Goal: Information Seeking & Learning: Learn about a topic

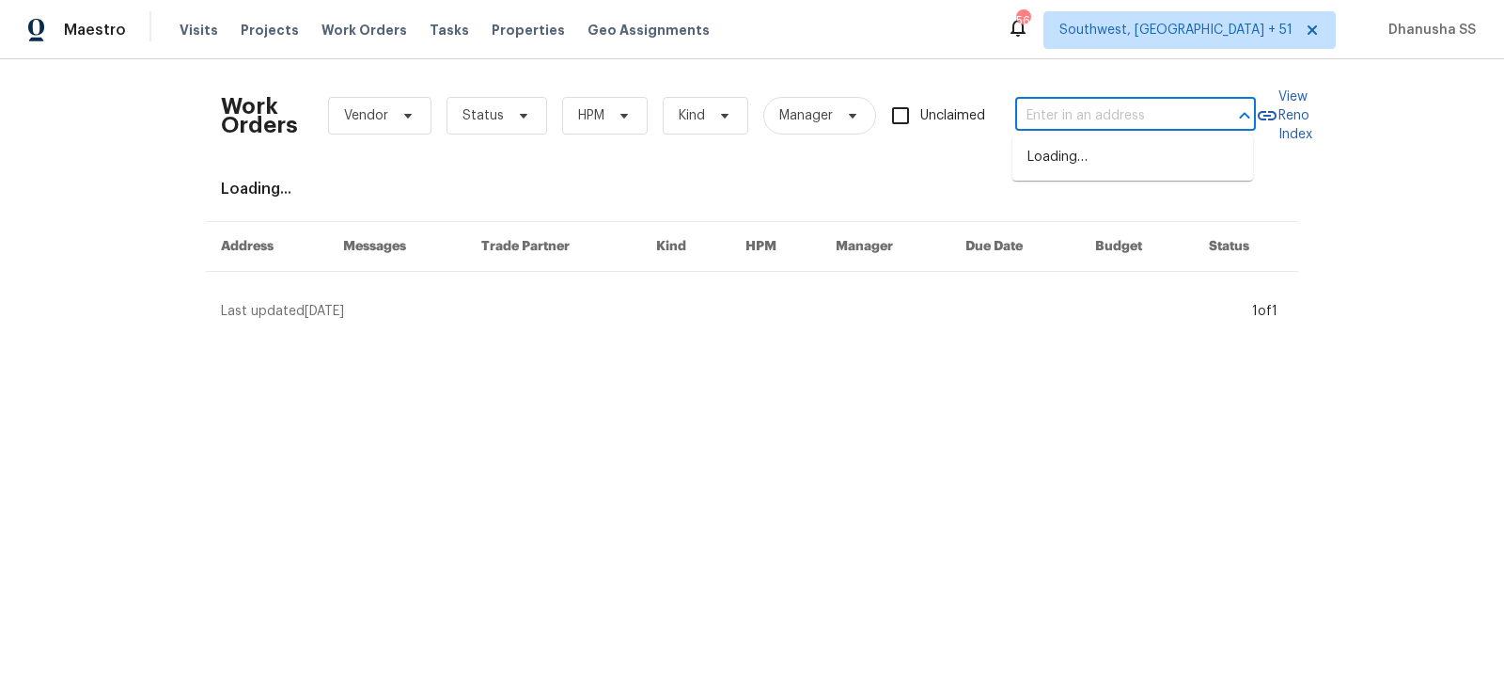
click at [1058, 111] on input "text" at bounding box center [1109, 116] width 188 height 29
paste input "[STREET_ADDRESS][PERSON_NAME]"
type input "[STREET_ADDRESS][PERSON_NAME]"
click at [1079, 161] on li "[STREET_ADDRESS][PERSON_NAME]" at bounding box center [1133, 167] width 241 height 51
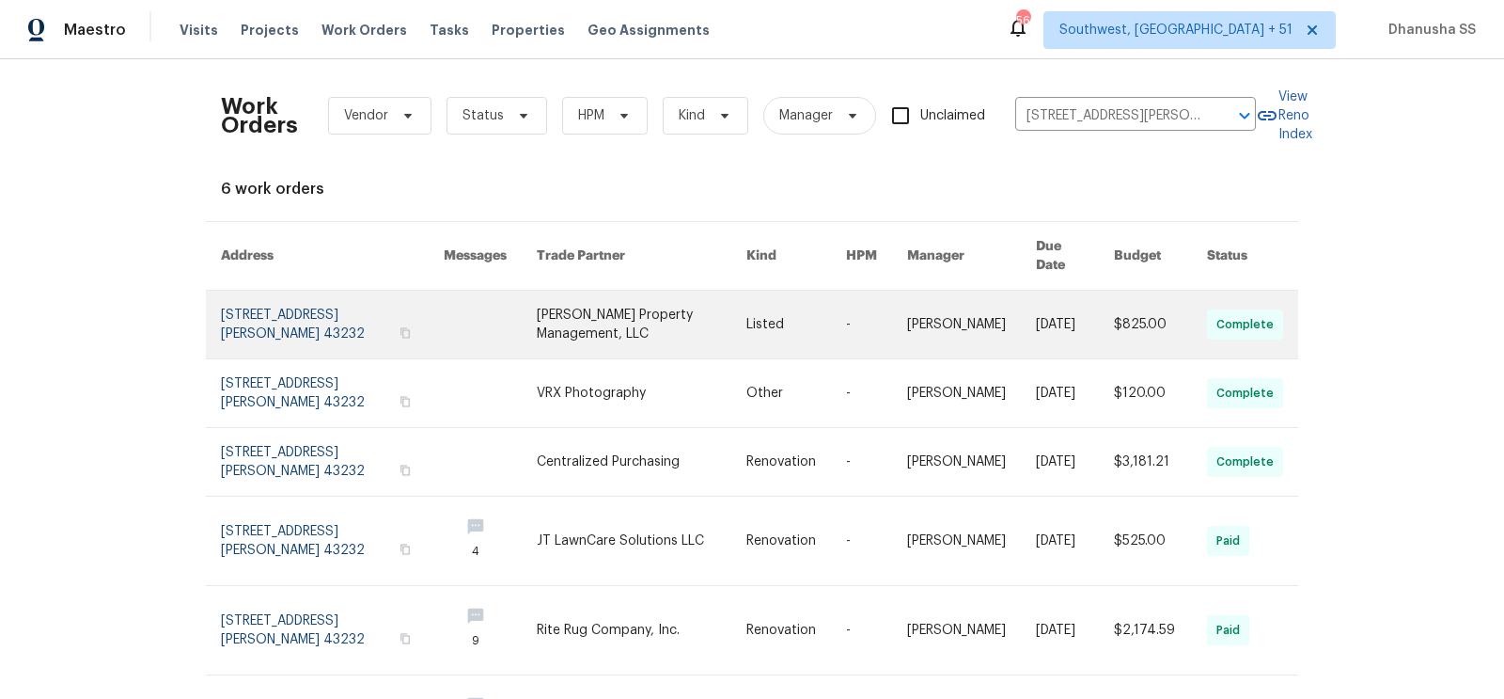
click at [598, 290] on link at bounding box center [642, 324] width 210 height 68
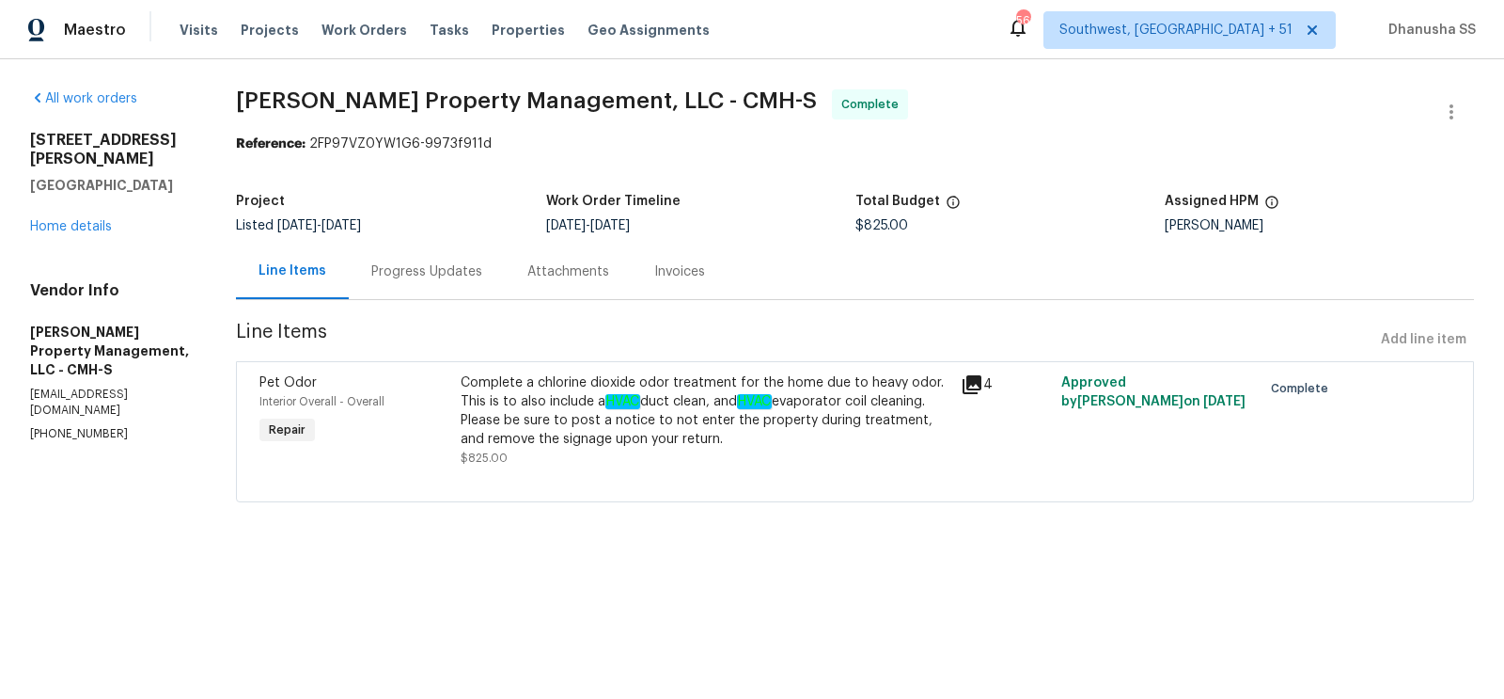
click at [63, 219] on div "All work orders [STREET_ADDRESS][PERSON_NAME] Home details Vendor Info [PERSON_…" at bounding box center [110, 265] width 161 height 353
click at [67, 220] on link "Home details" at bounding box center [71, 226] width 82 height 13
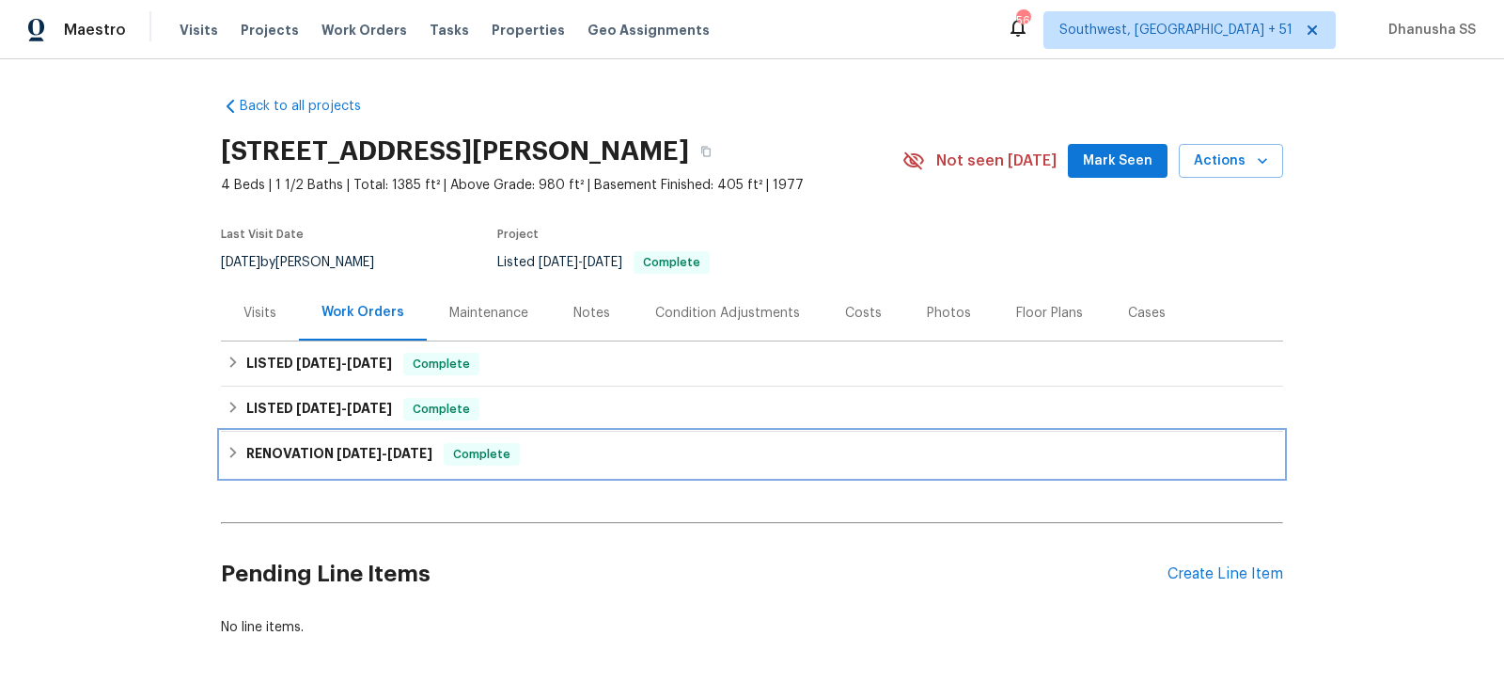
click at [610, 468] on div "RENOVATION [DATE] - [DATE] Complete" at bounding box center [752, 454] width 1062 height 45
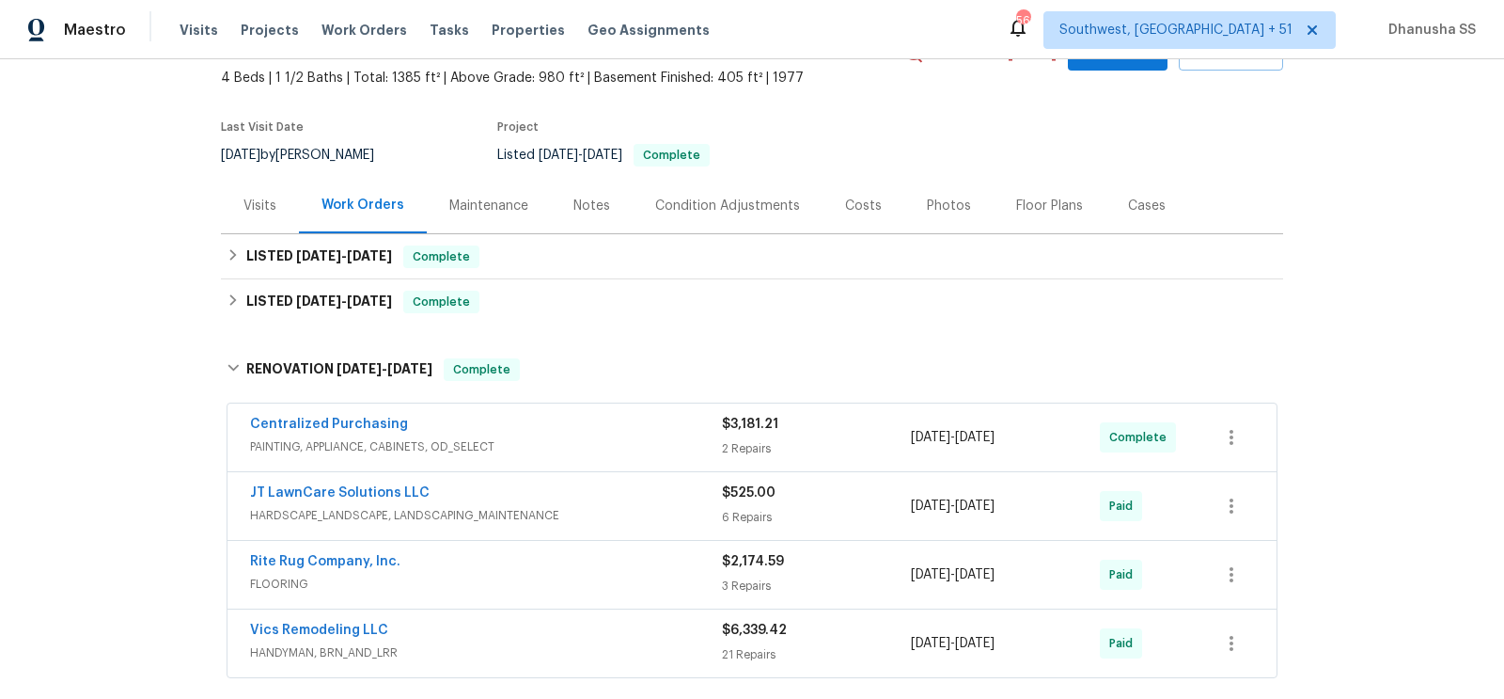
click at [621, 420] on div "Centralized Purchasing" at bounding box center [486, 426] width 472 height 23
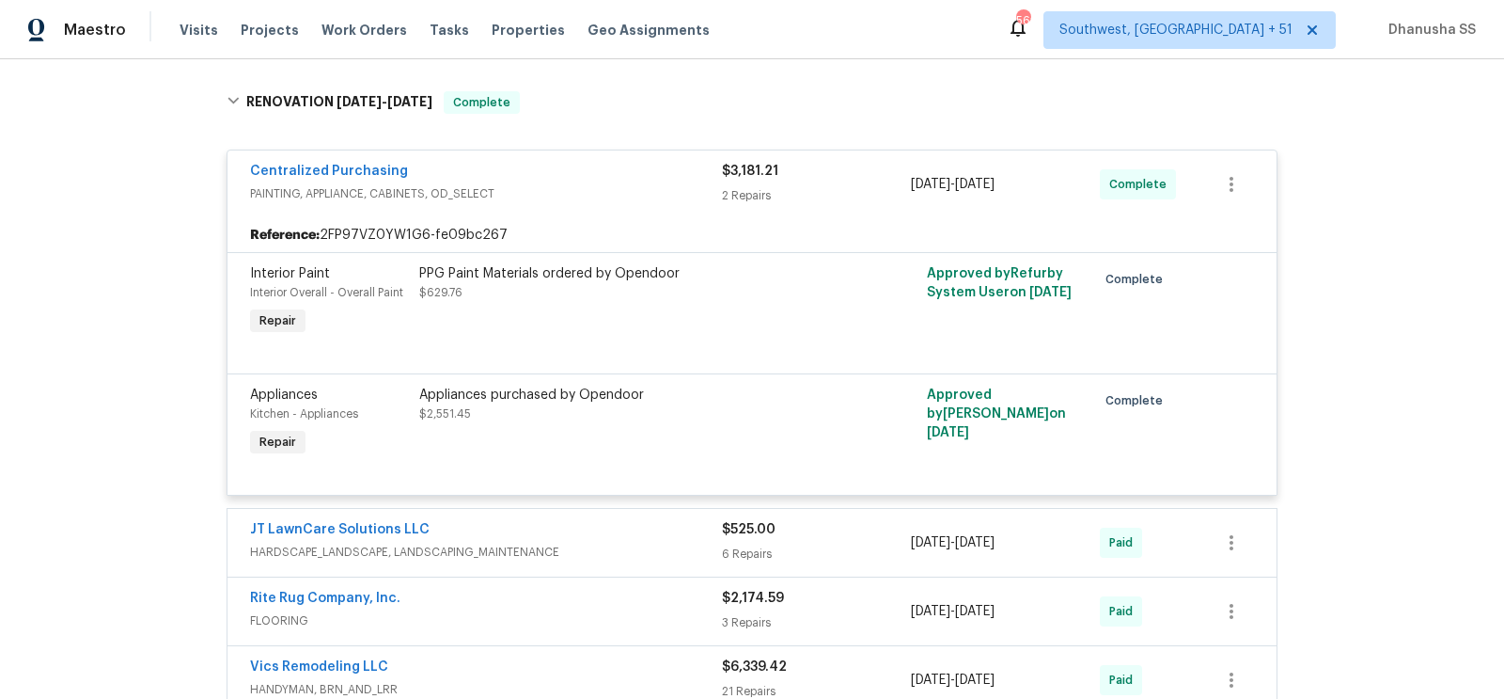
scroll to position [180, 0]
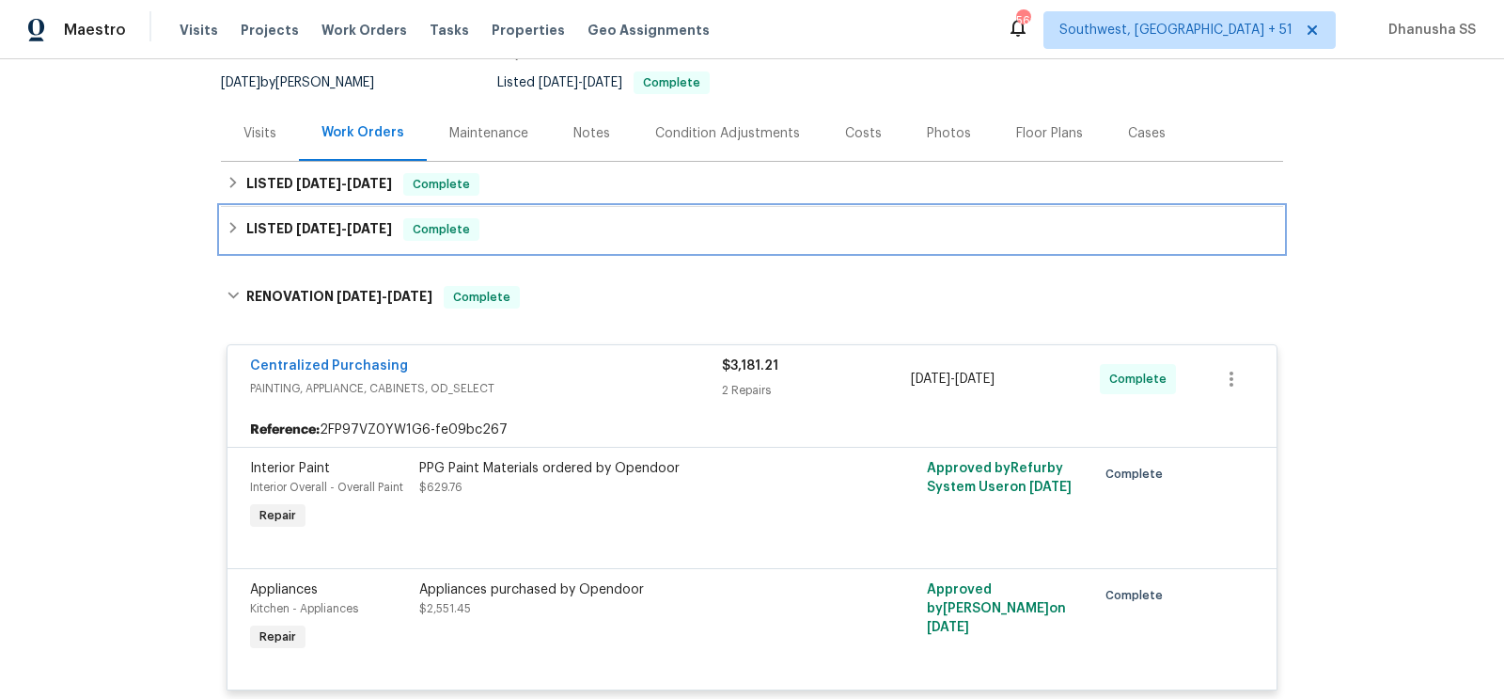
click at [589, 240] on div "LISTED [DATE] - [DATE] Complete" at bounding box center [752, 229] width 1062 height 45
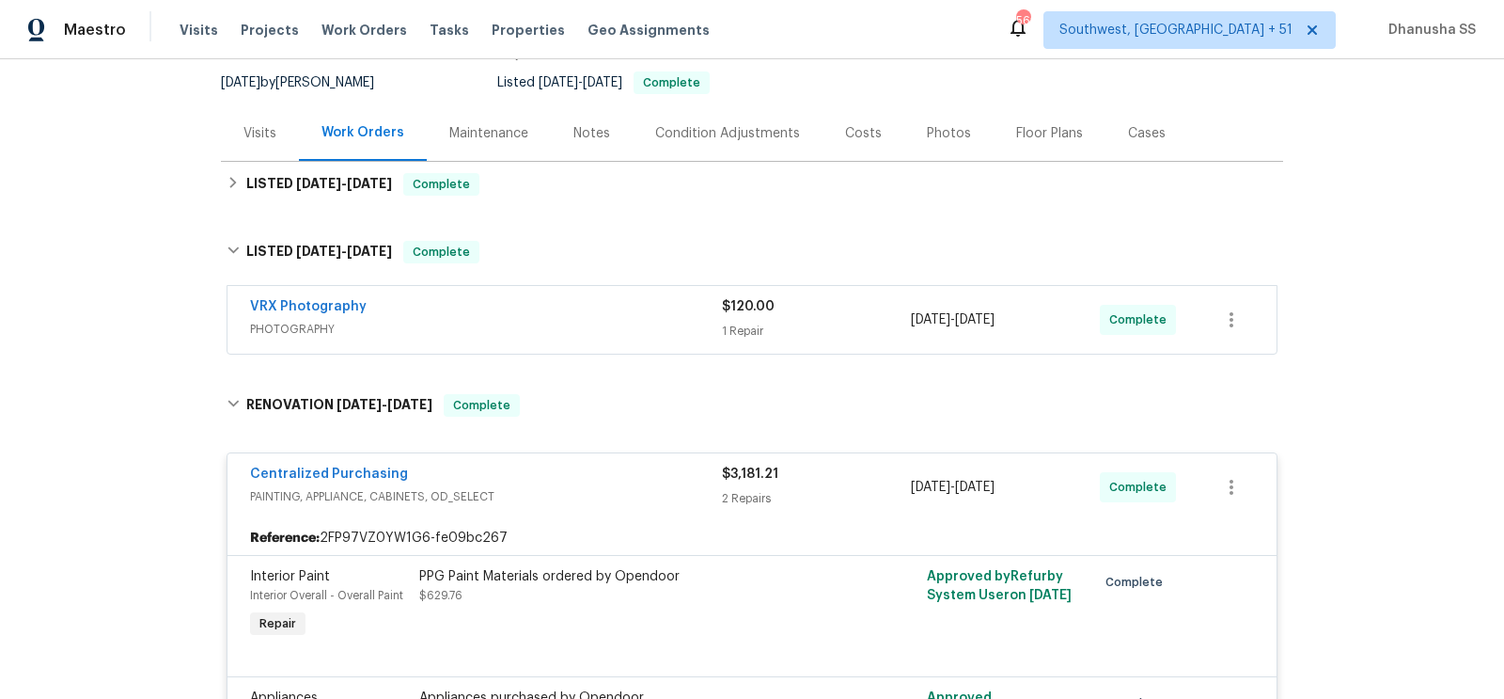
click at [652, 327] on span "PHOTOGRAPHY" at bounding box center [486, 329] width 472 height 19
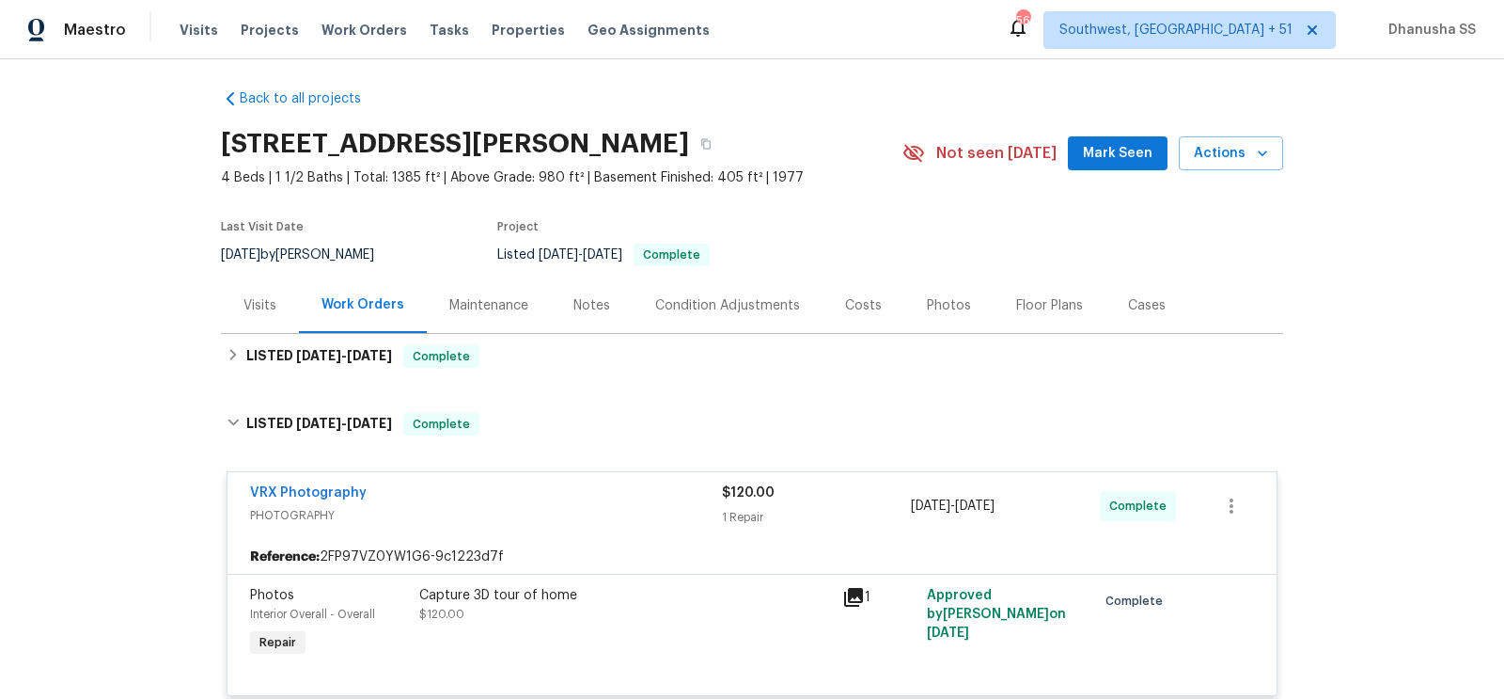
scroll to position [0, 0]
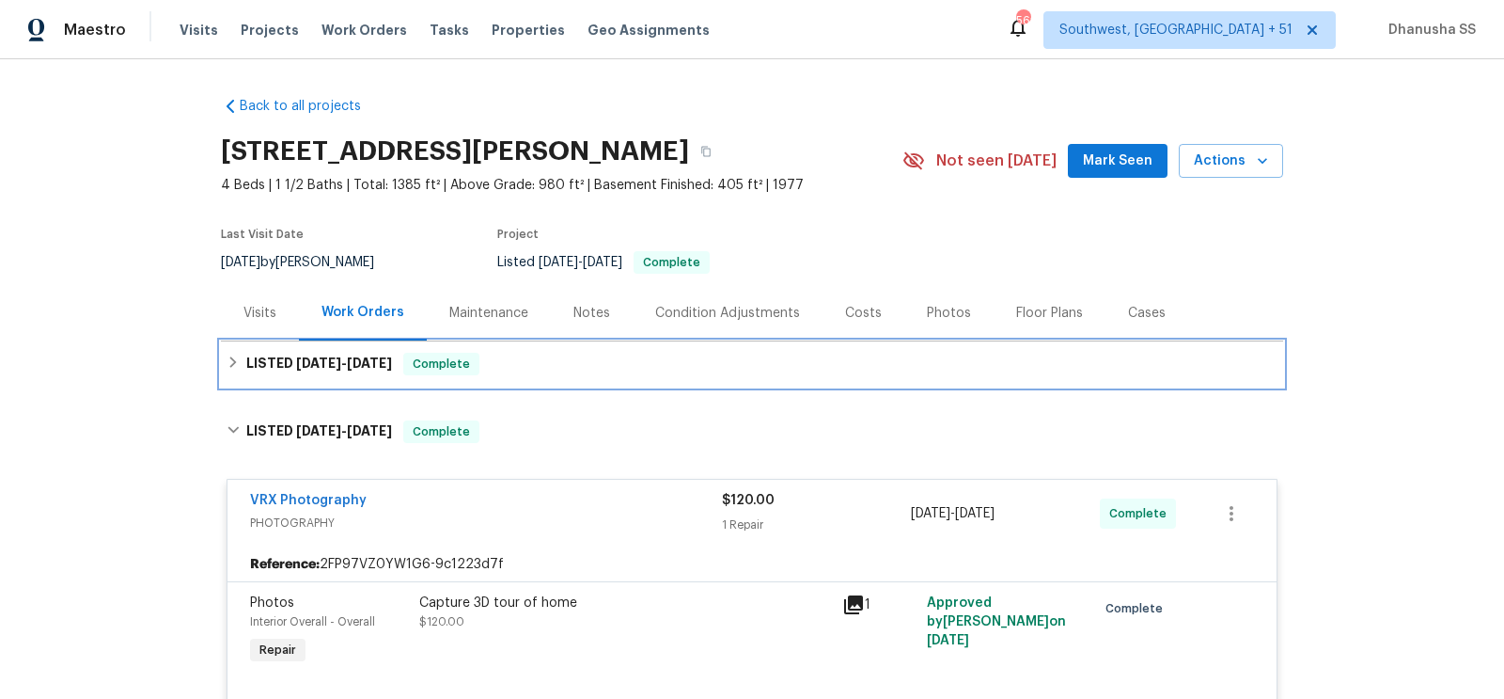
click at [564, 372] on div "LISTED [DATE] - [DATE] Complete" at bounding box center [752, 364] width 1051 height 23
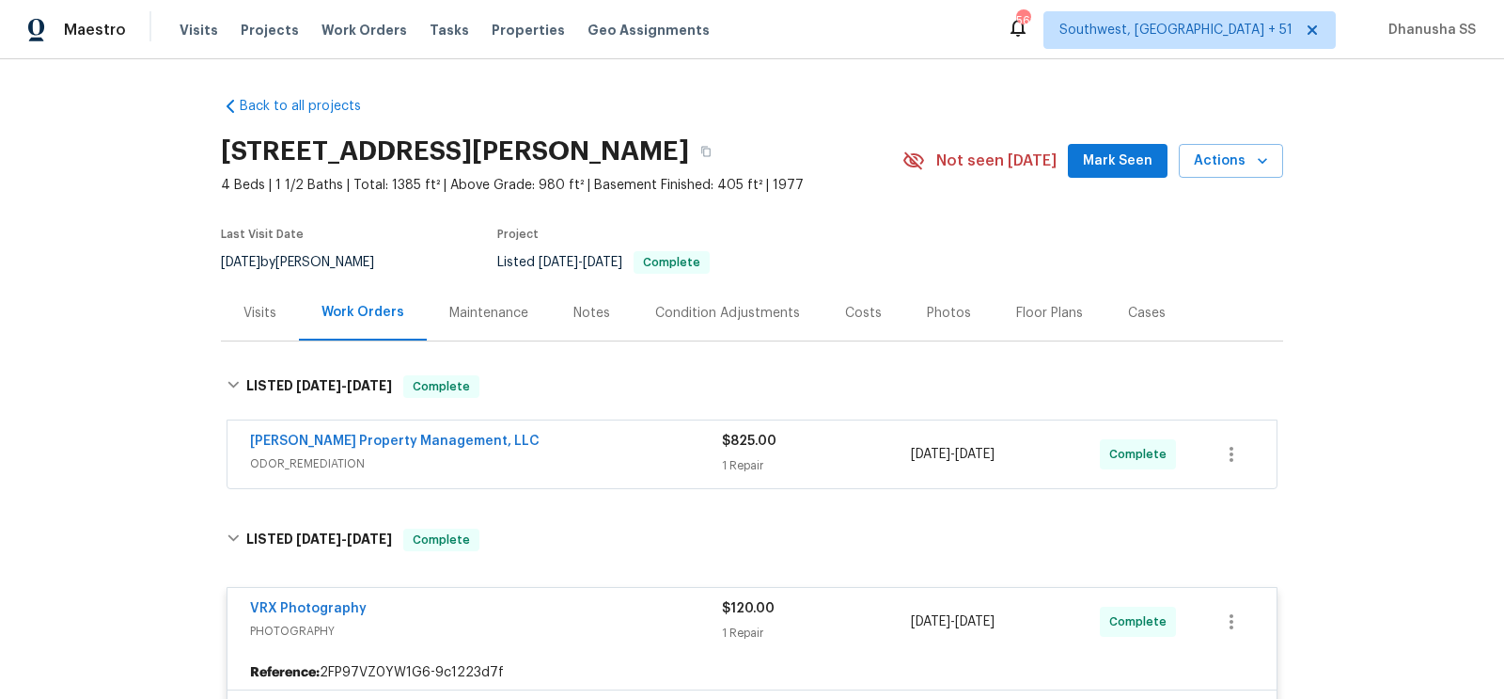
click at [635, 467] on span "ODOR_REMEDIATION" at bounding box center [486, 463] width 472 height 19
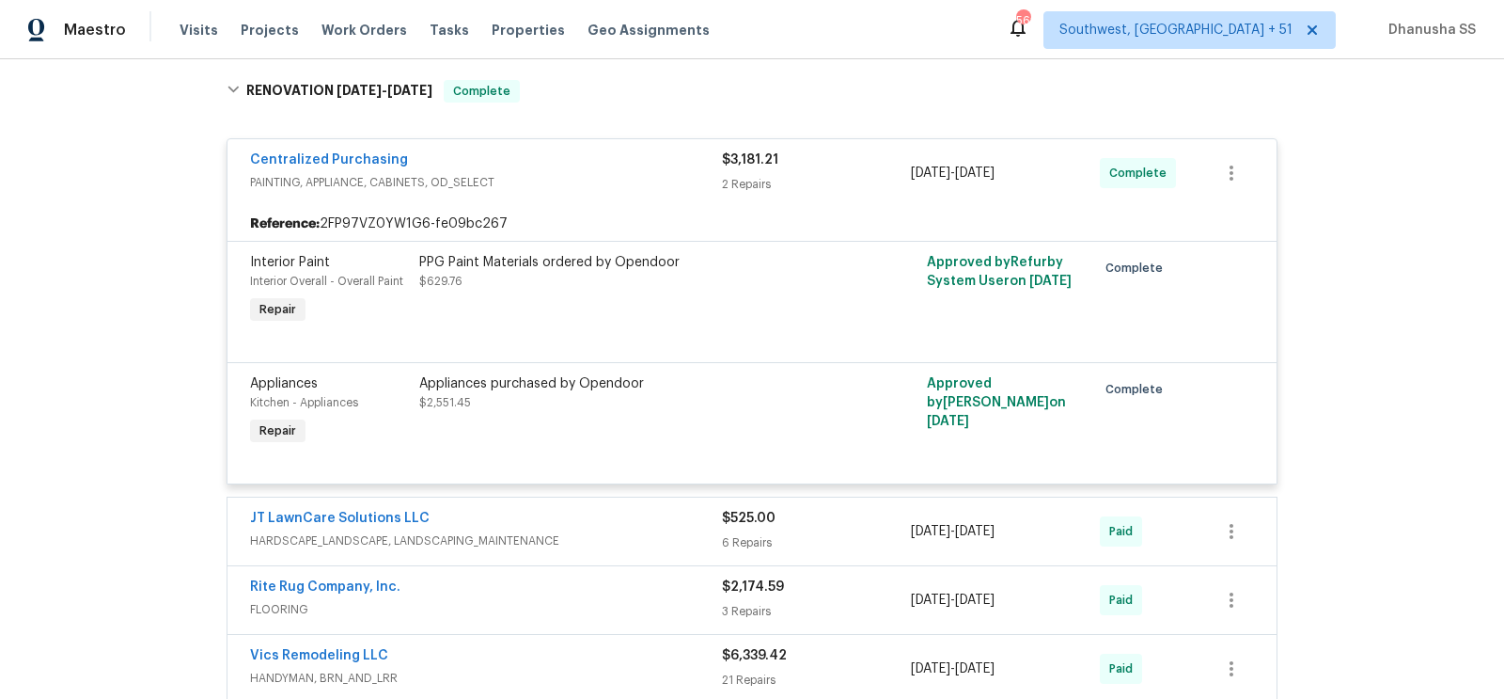
scroll to position [1194, 0]
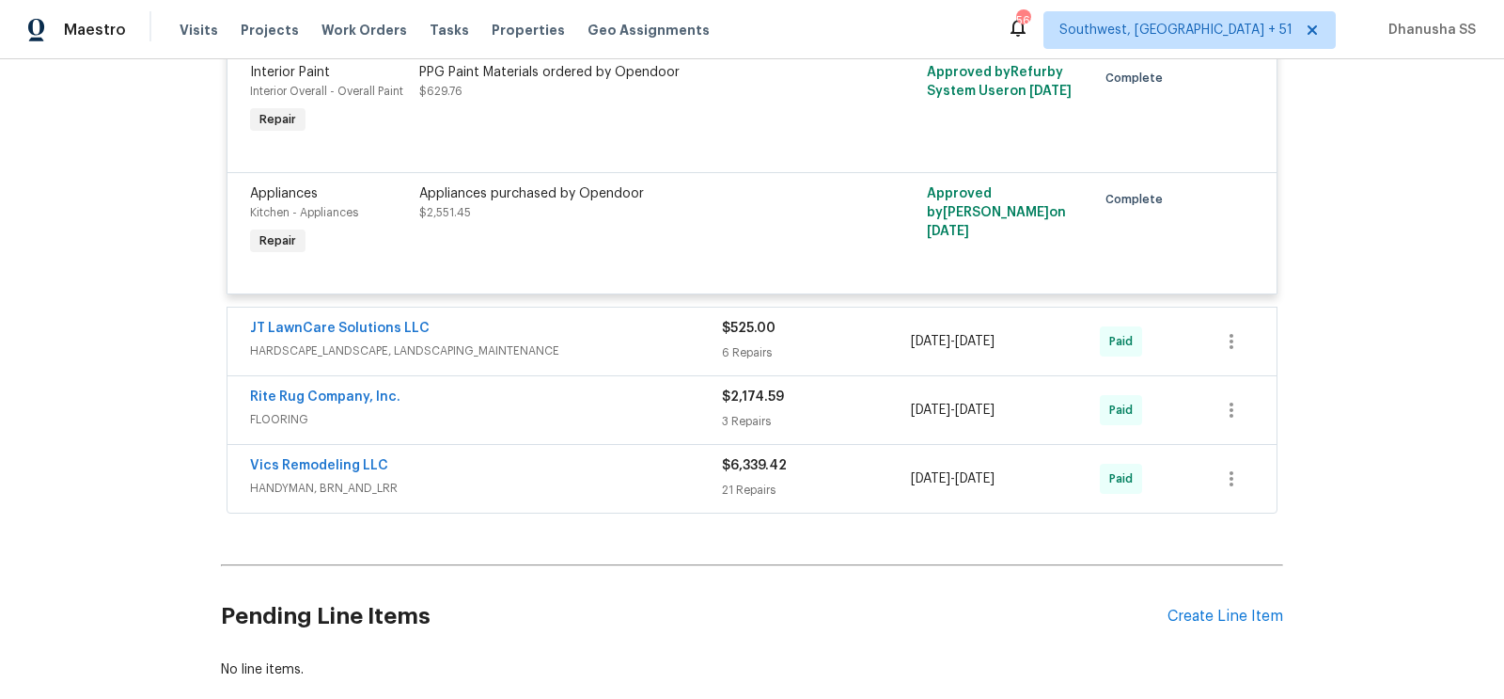
click at [605, 362] on div "JT LawnCare Solutions LLC HARDSCAPE_LANDSCAPE, LANDSCAPING_MAINTENANCE $525.00 …" at bounding box center [752, 341] width 1049 height 68
click at [609, 358] on div "JT LawnCare Solutions LLC HARDSCAPE_LANDSCAPE, LANDSCAPING_MAINTENANCE" at bounding box center [486, 341] width 472 height 45
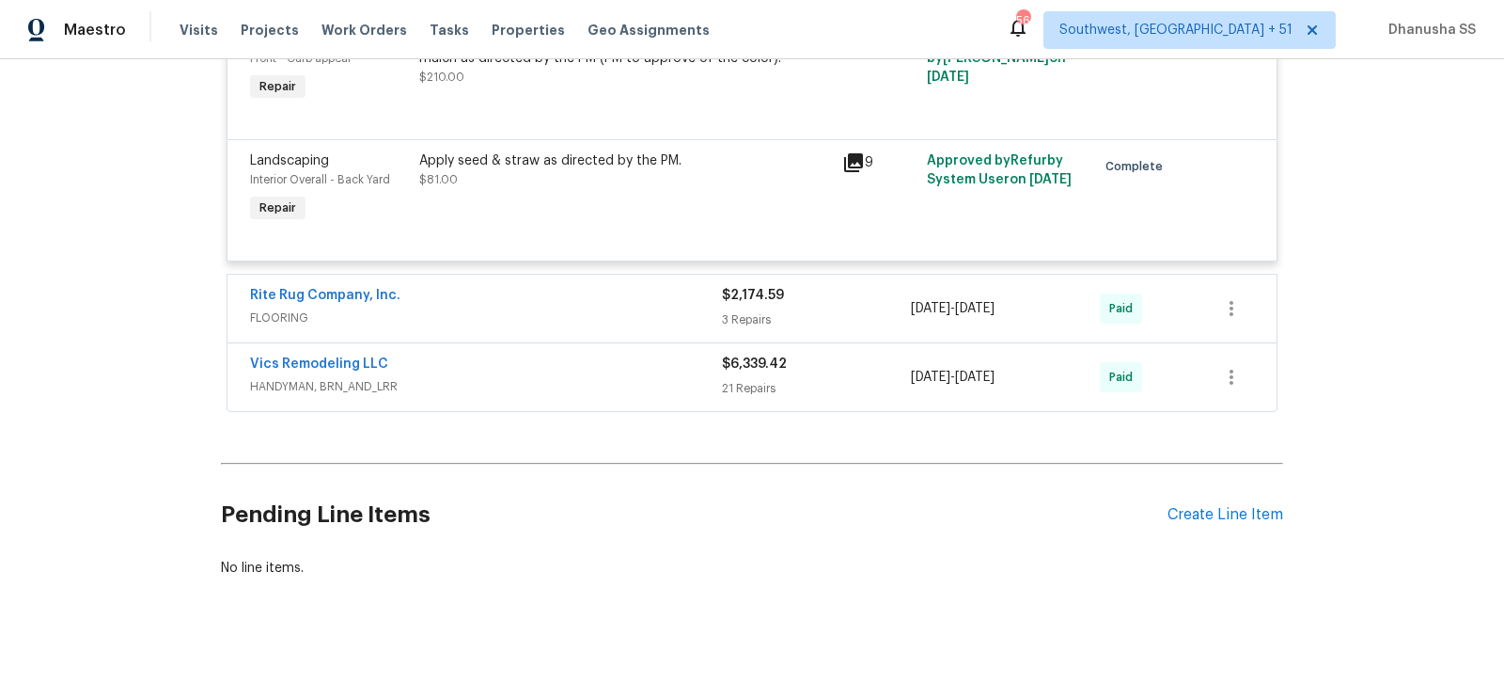
scroll to position [0, 0]
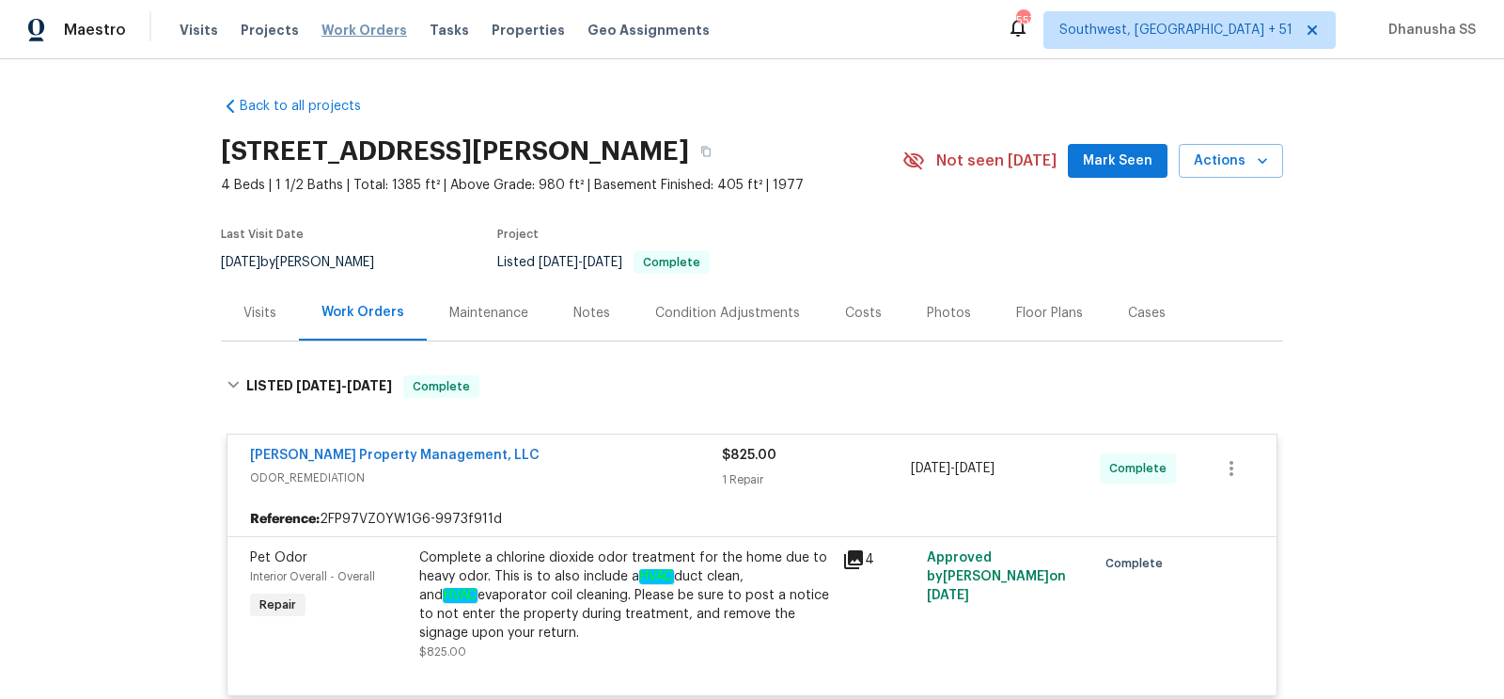
click at [356, 30] on span "Work Orders" at bounding box center [365, 30] width 86 height 19
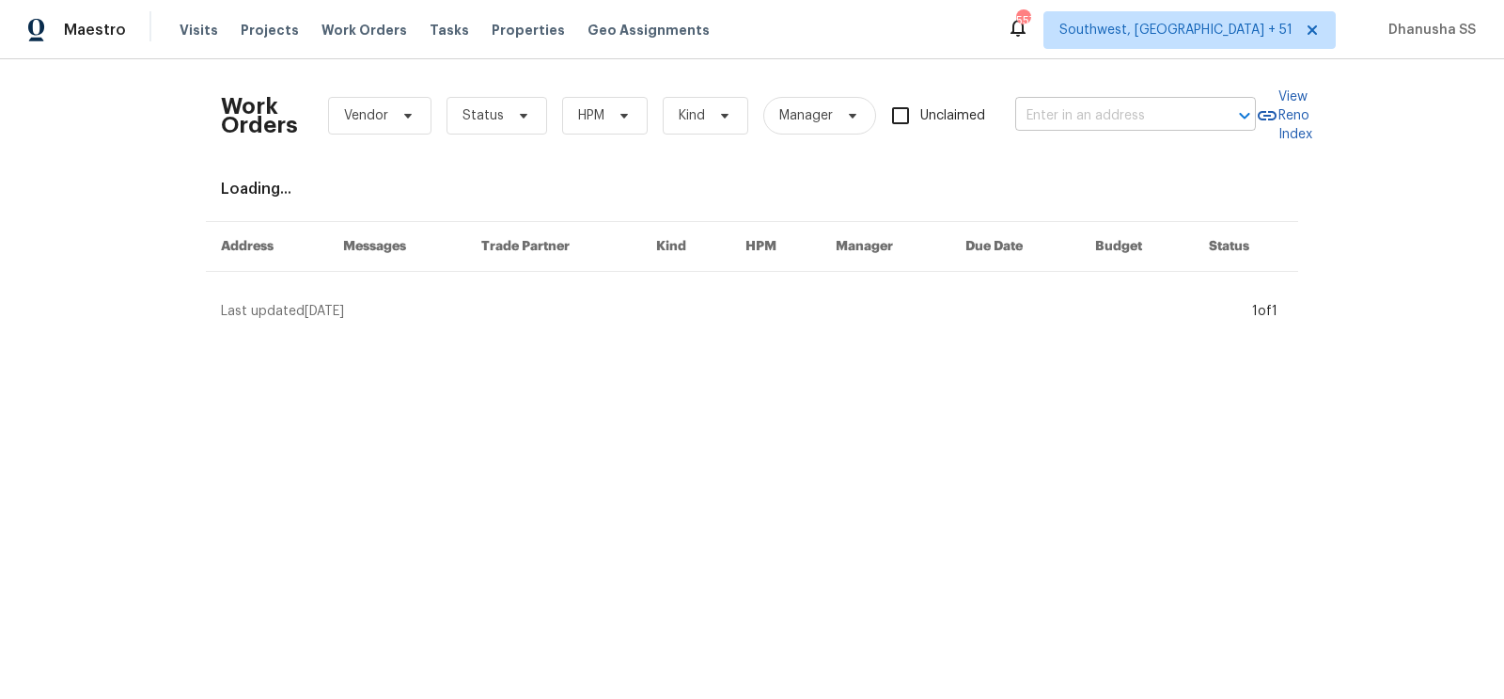
click at [1107, 126] on input "text" at bounding box center [1109, 116] width 188 height 29
paste input "[STREET_ADDRESS]"
type input "[STREET_ADDRESS]"
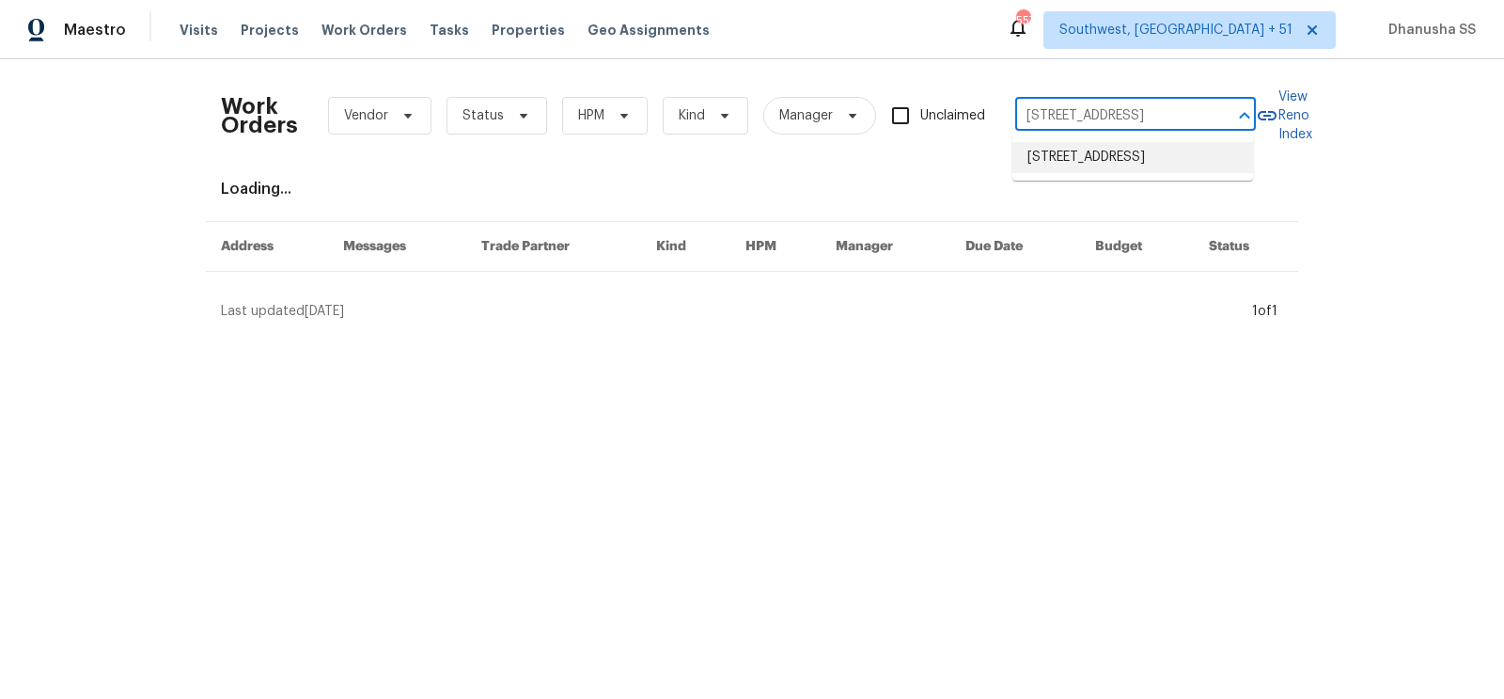
click at [1088, 156] on li "[STREET_ADDRESS]" at bounding box center [1133, 157] width 241 height 31
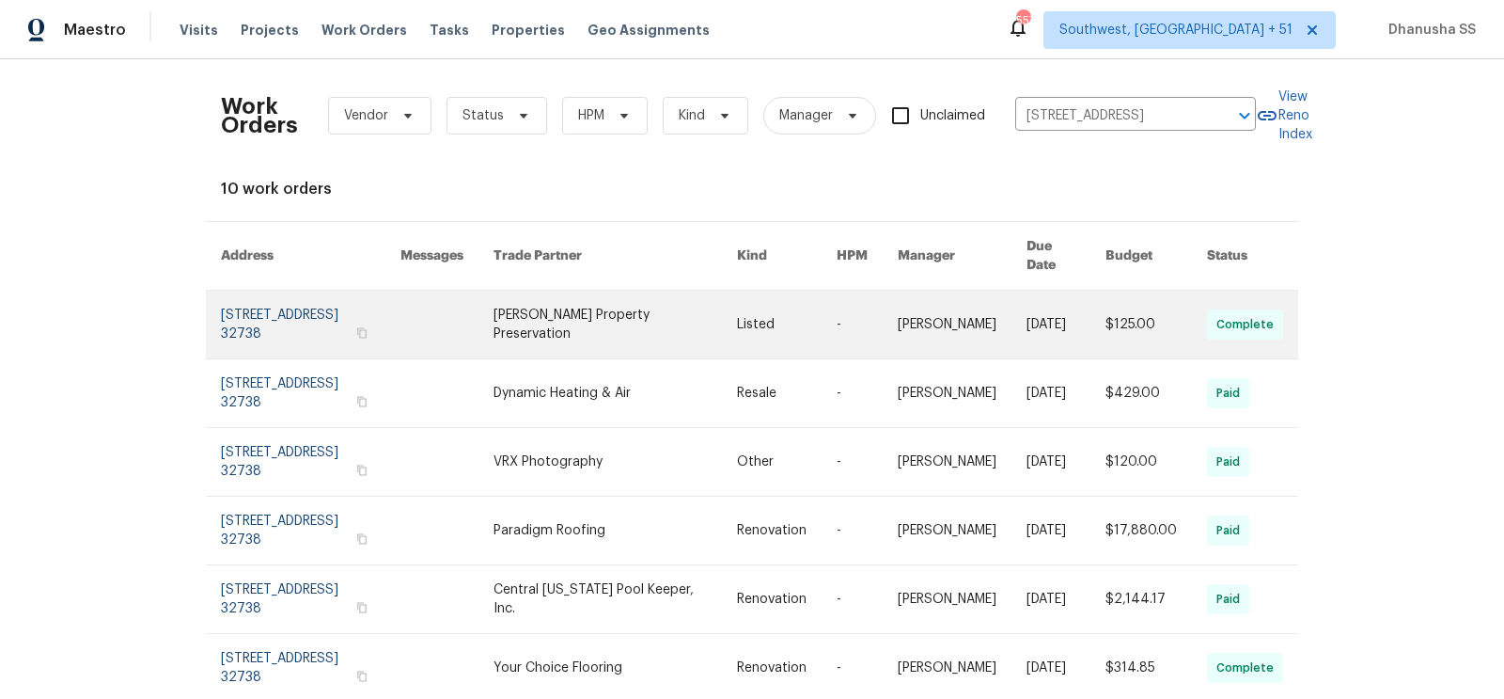
click at [714, 309] on link at bounding box center [615, 324] width 243 height 68
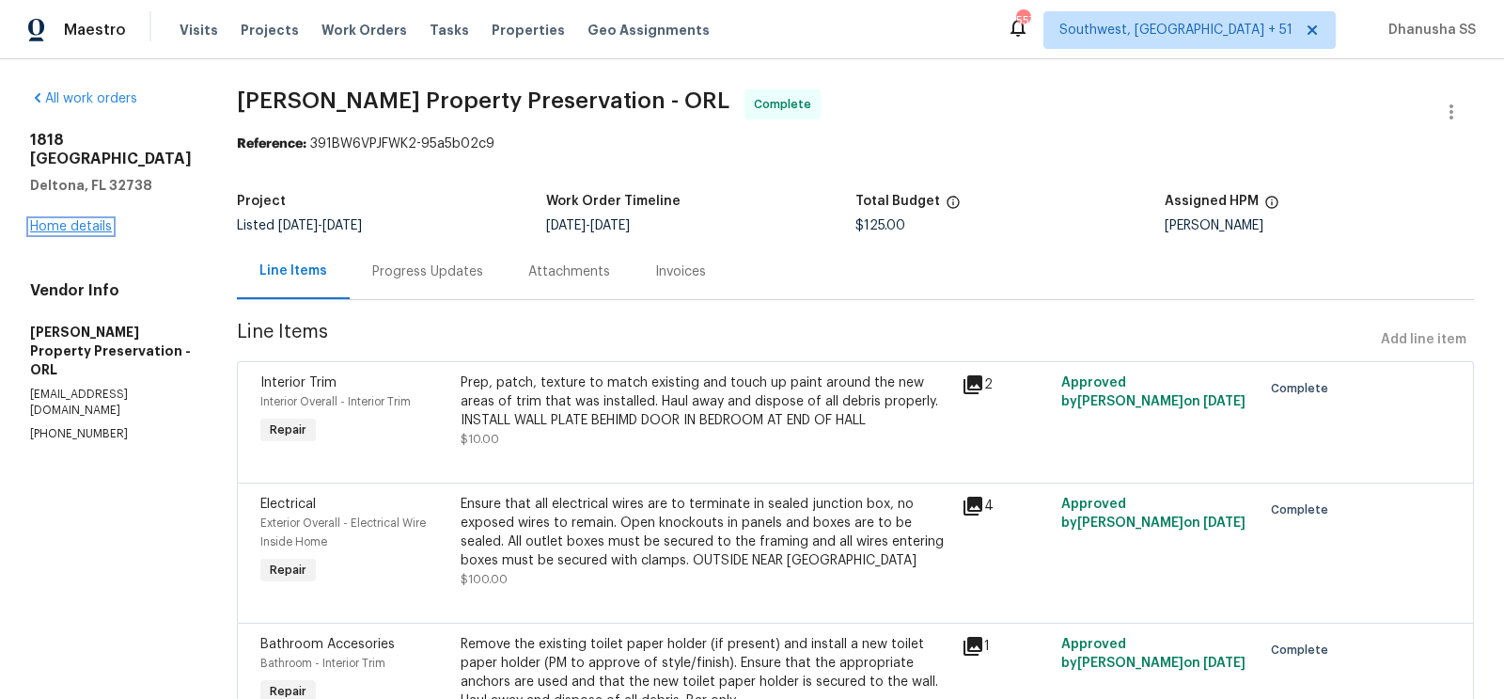
click at [79, 220] on link "Home details" at bounding box center [71, 226] width 82 height 13
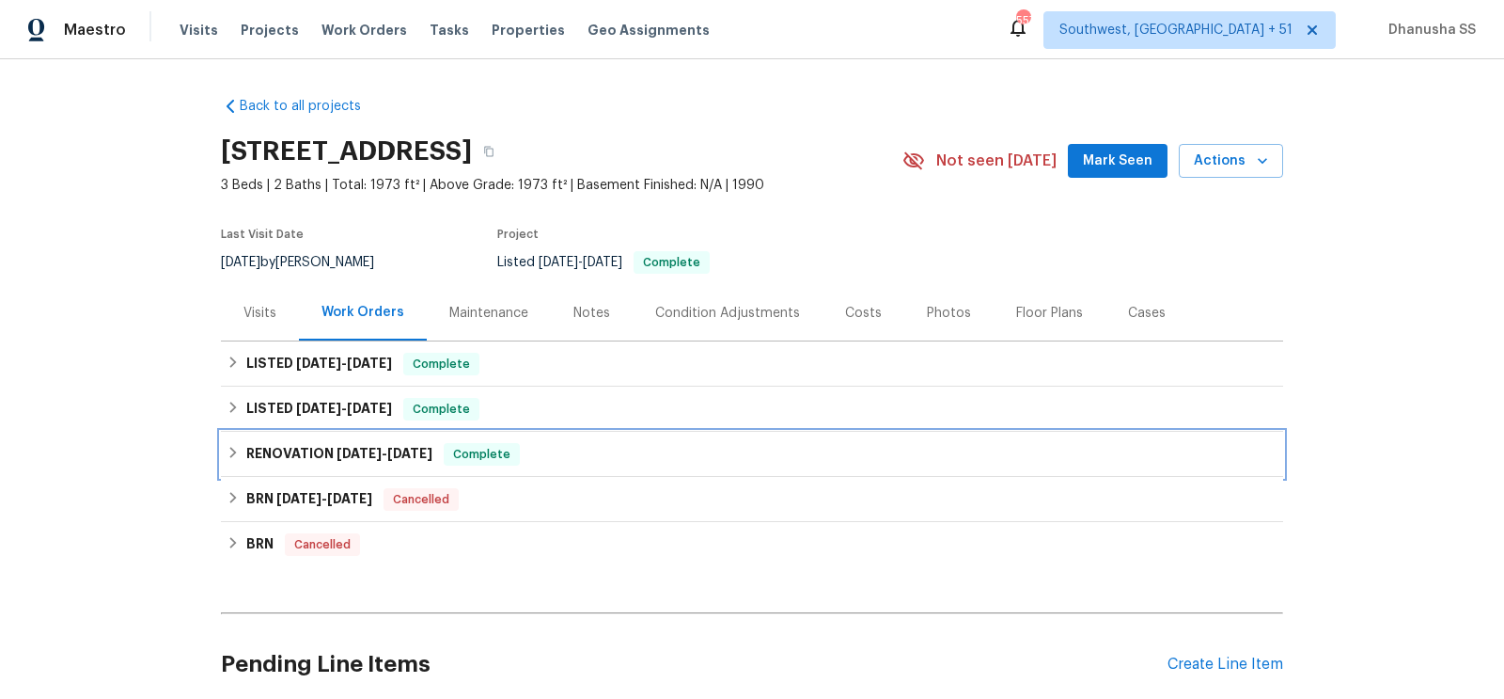
click at [594, 437] on div "RENOVATION [DATE] - [DATE] Complete" at bounding box center [752, 454] width 1062 height 45
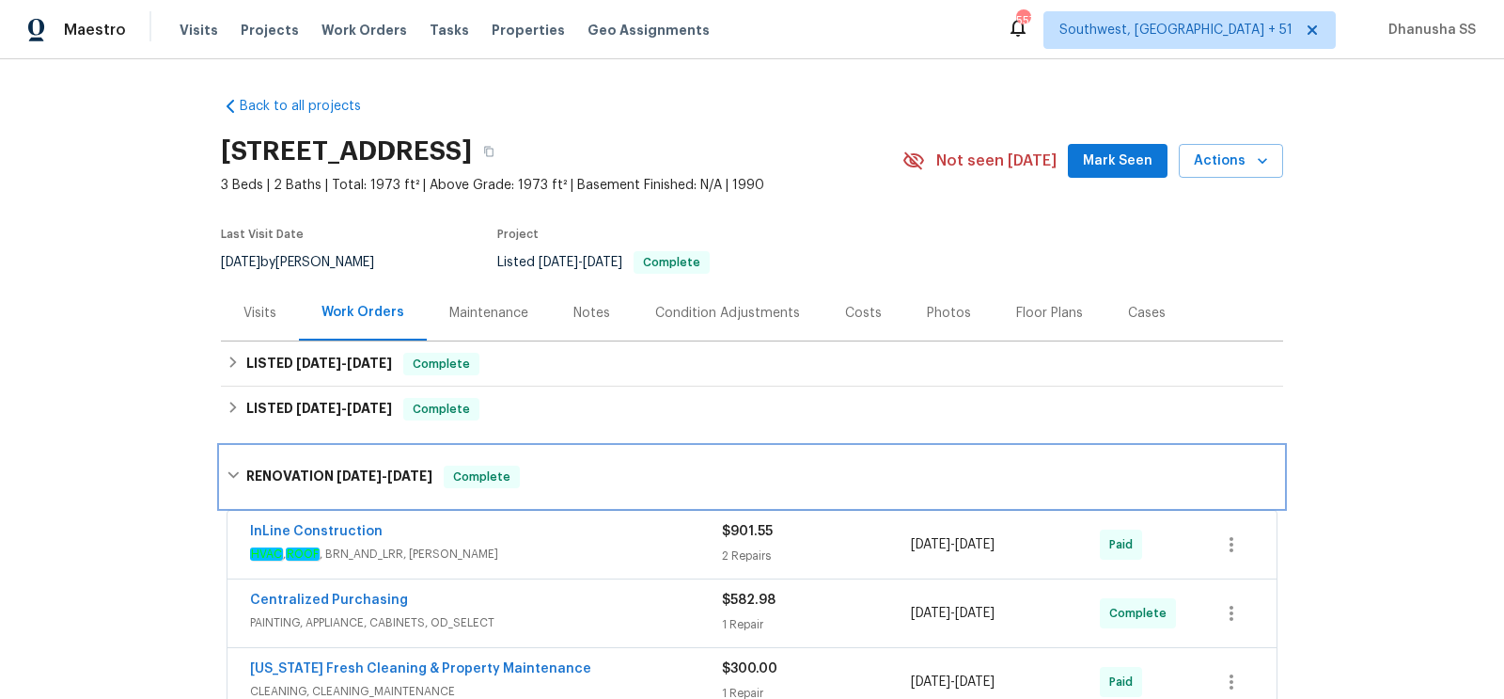
scroll to position [259, 0]
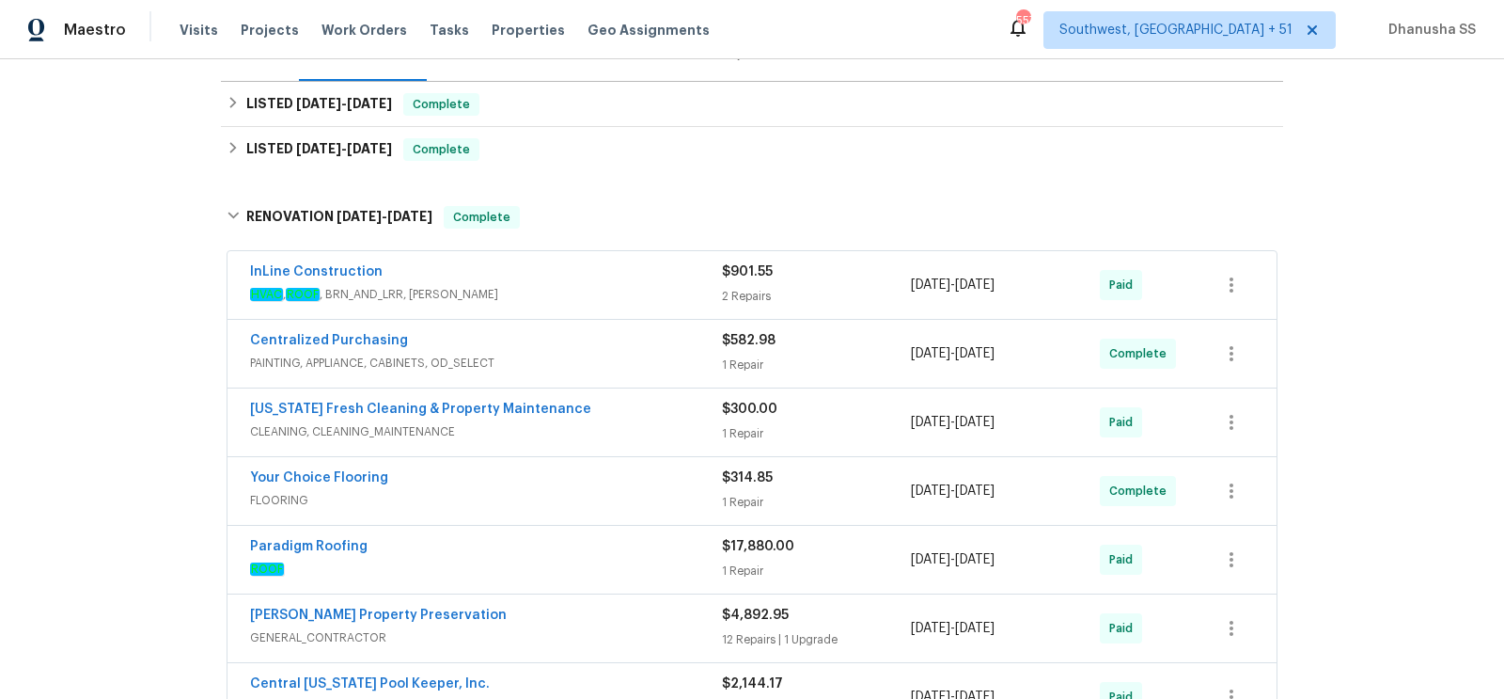
click at [638, 290] on span "HVAC , ROOF , BRN_AND_LRR, [PERSON_NAME]" at bounding box center [486, 294] width 472 height 19
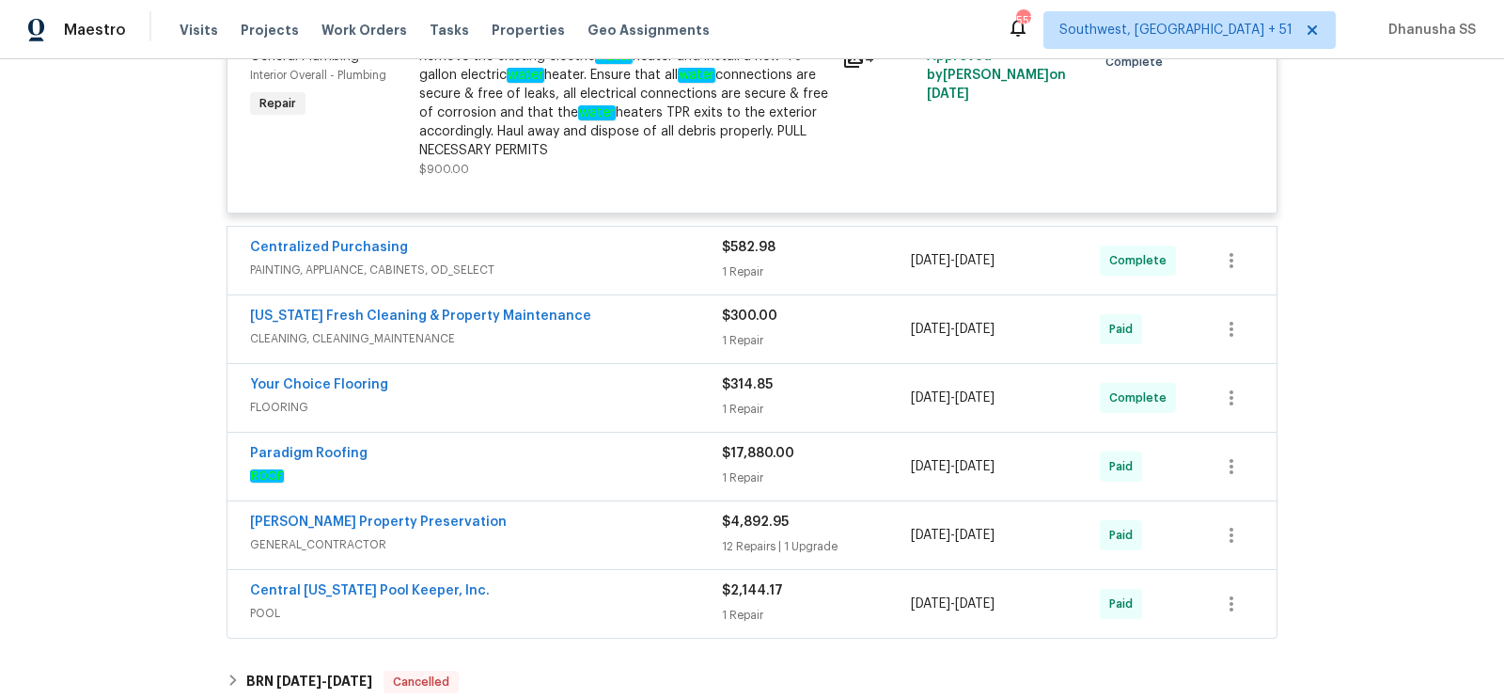
scroll to position [752, 0]
click at [658, 400] on span "FLOORING" at bounding box center [486, 405] width 472 height 19
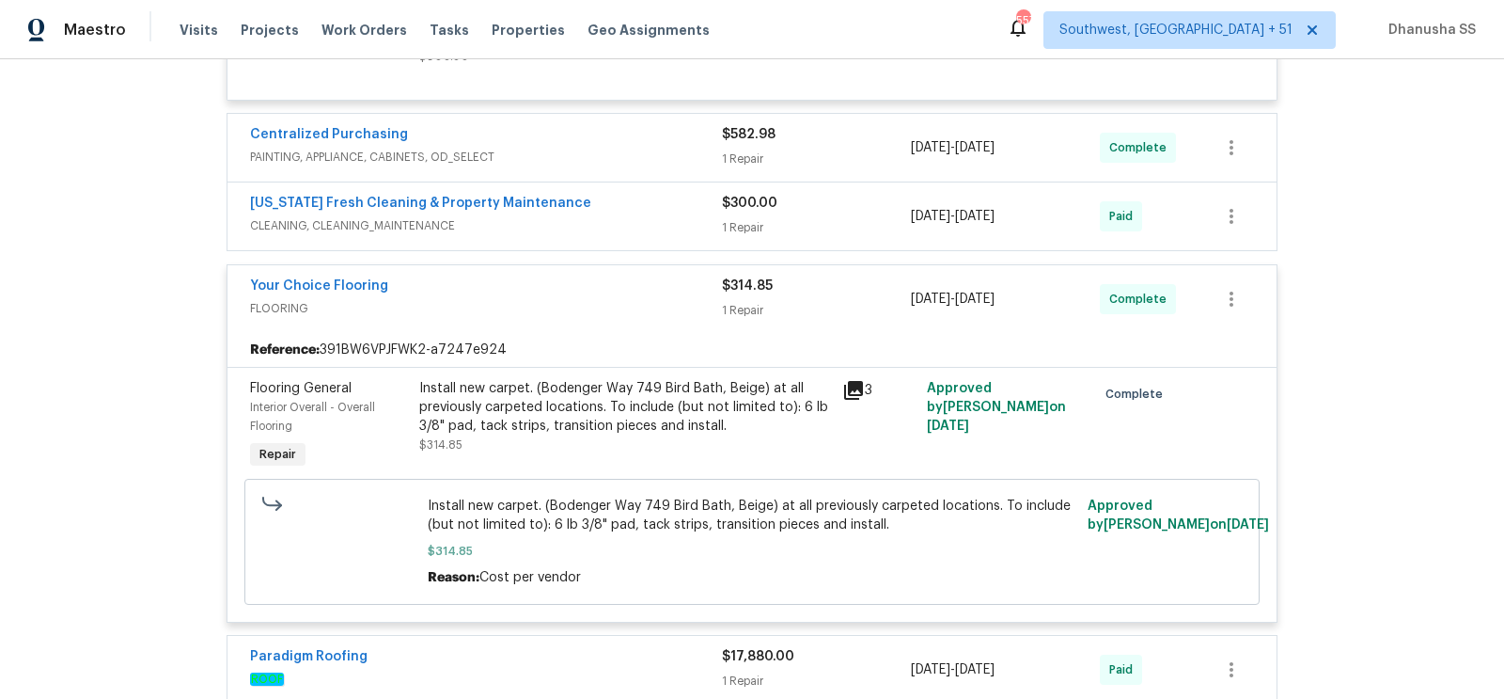
scroll to position [893, 0]
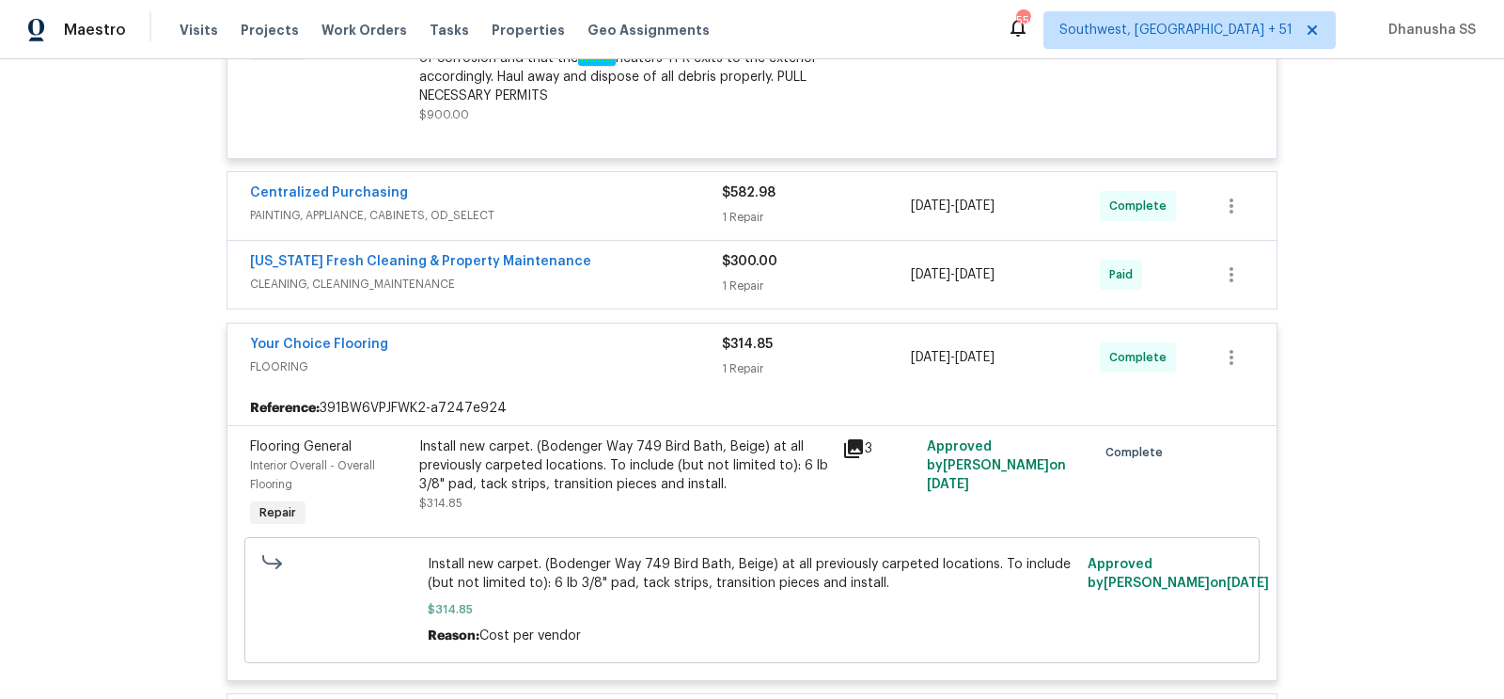
click at [629, 289] on span "CLEANING, CLEANING_MAINTENANCE" at bounding box center [486, 284] width 472 height 19
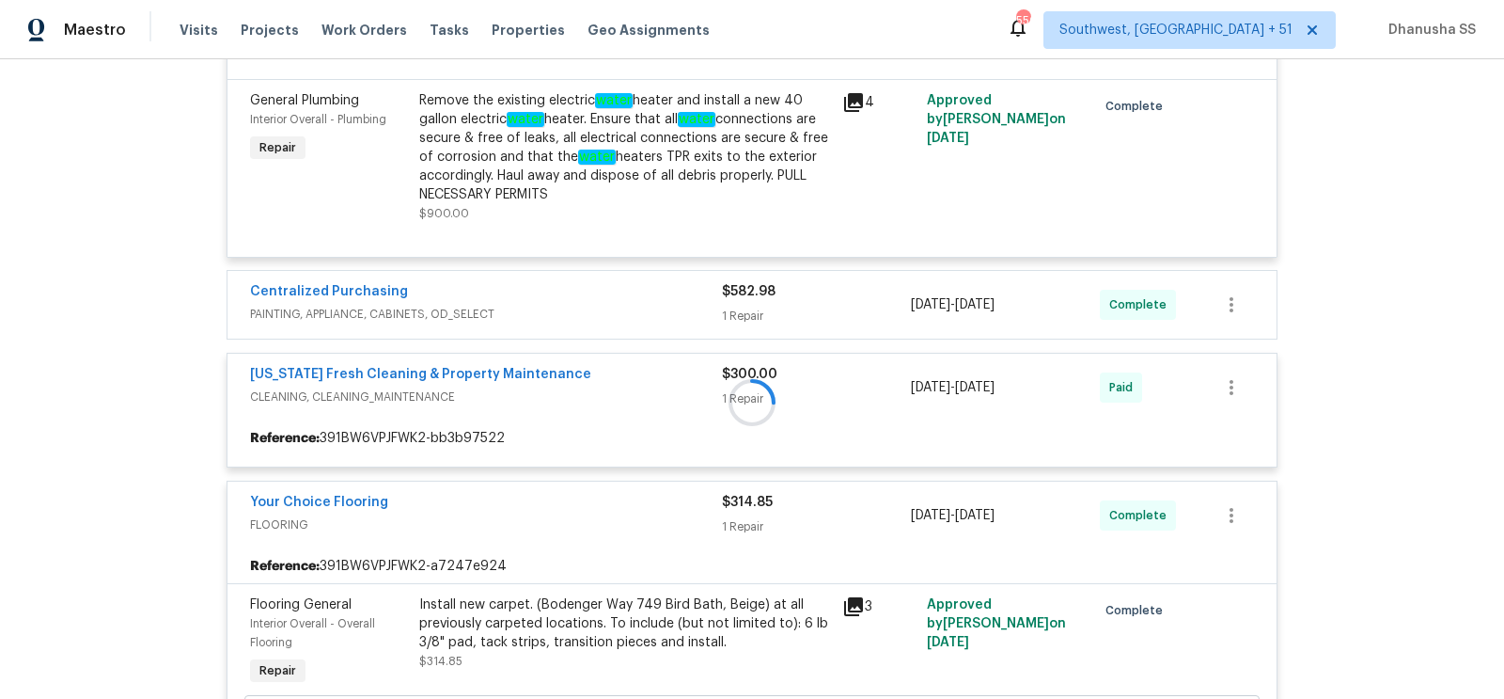
scroll to position [699, 0]
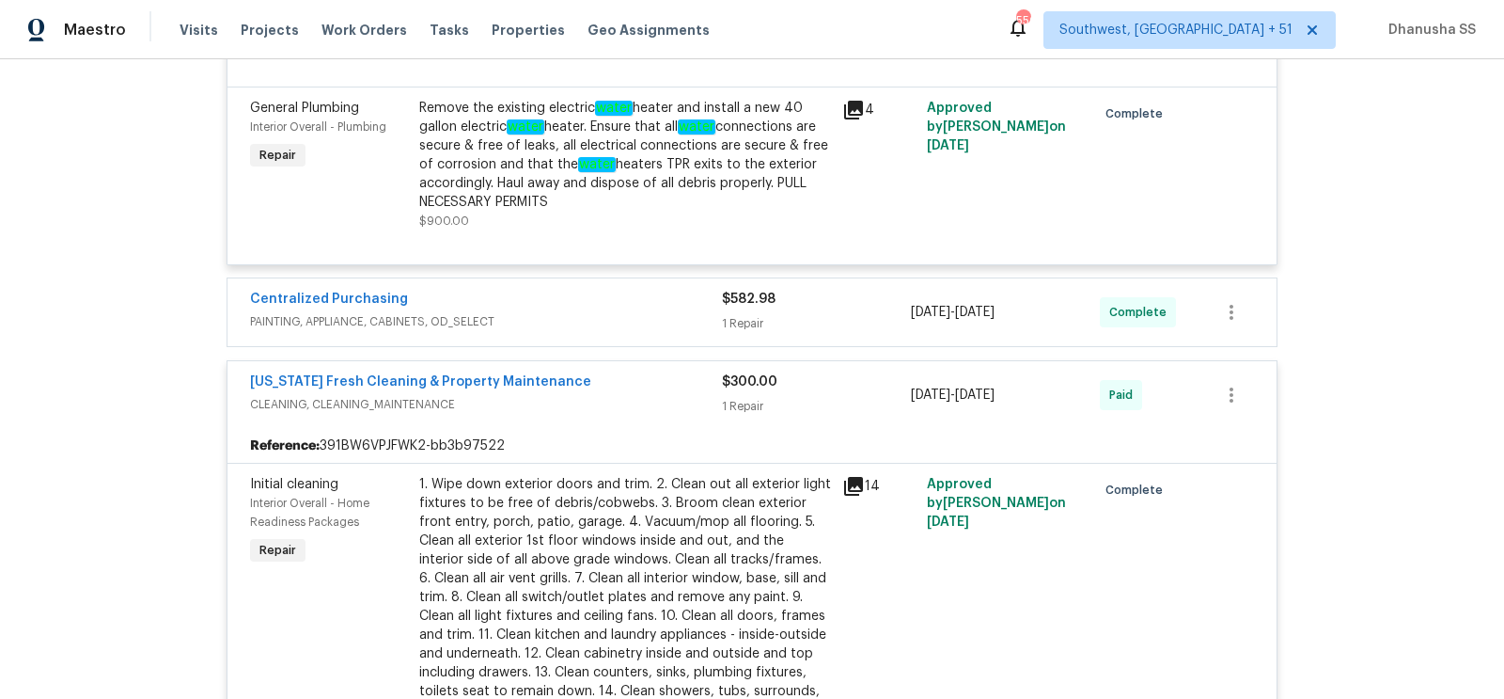
click at [626, 306] on div "Centralized Purchasing" at bounding box center [486, 301] width 472 height 23
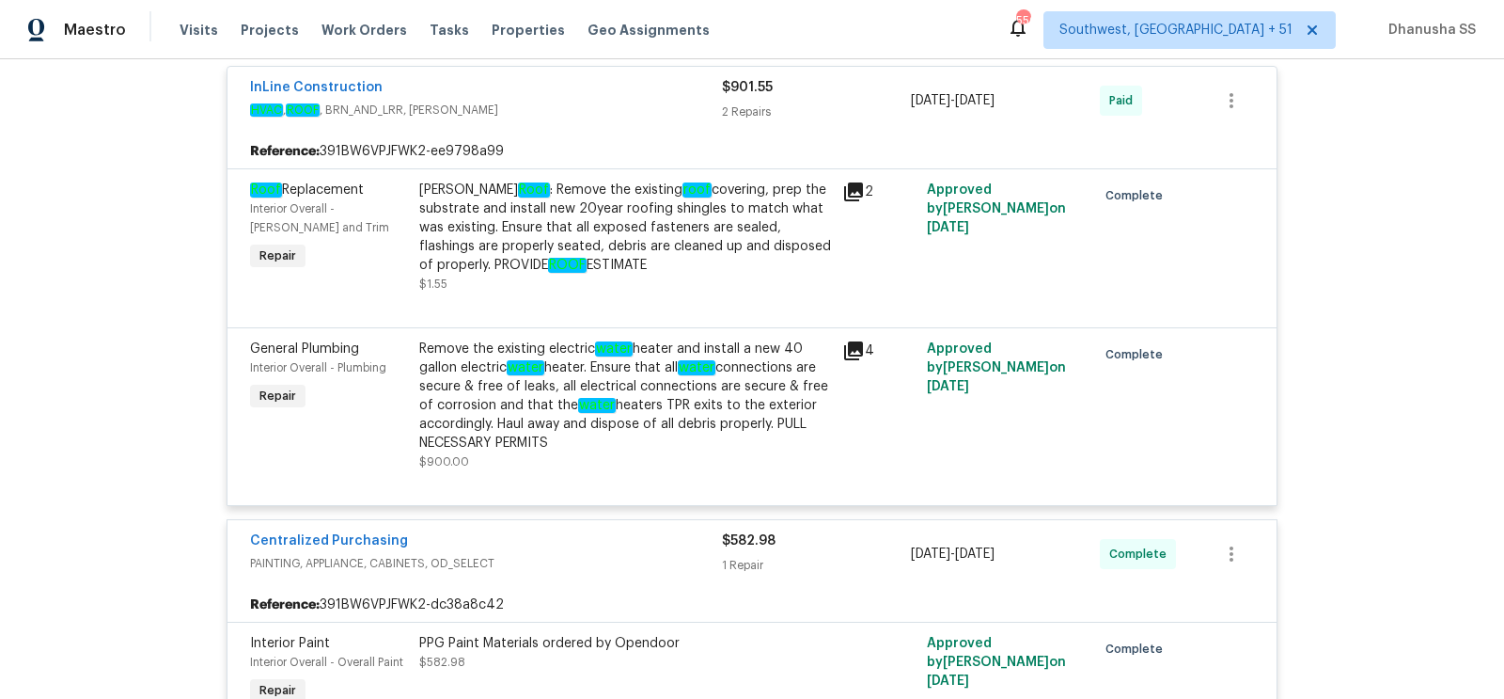
scroll to position [126, 0]
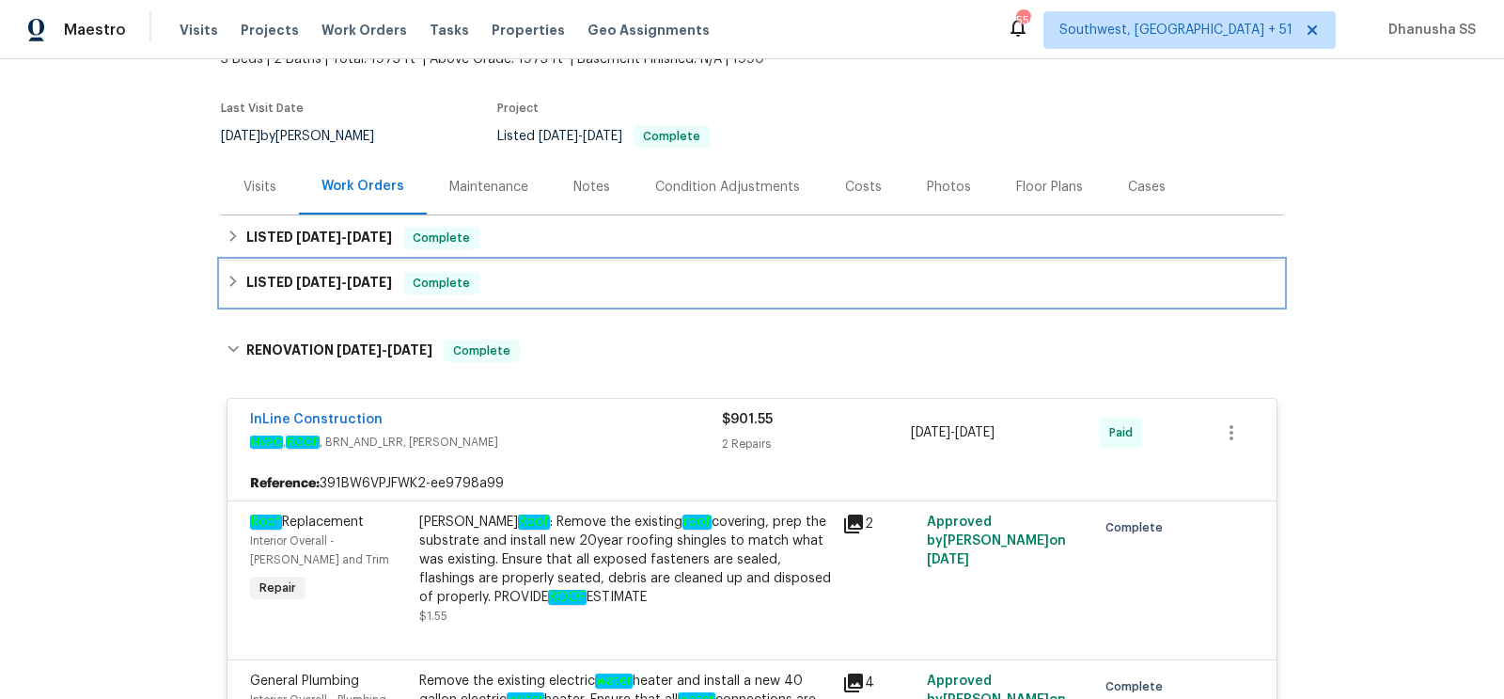
click at [599, 290] on div "LISTED [DATE] - [DATE] Complete" at bounding box center [752, 283] width 1051 height 23
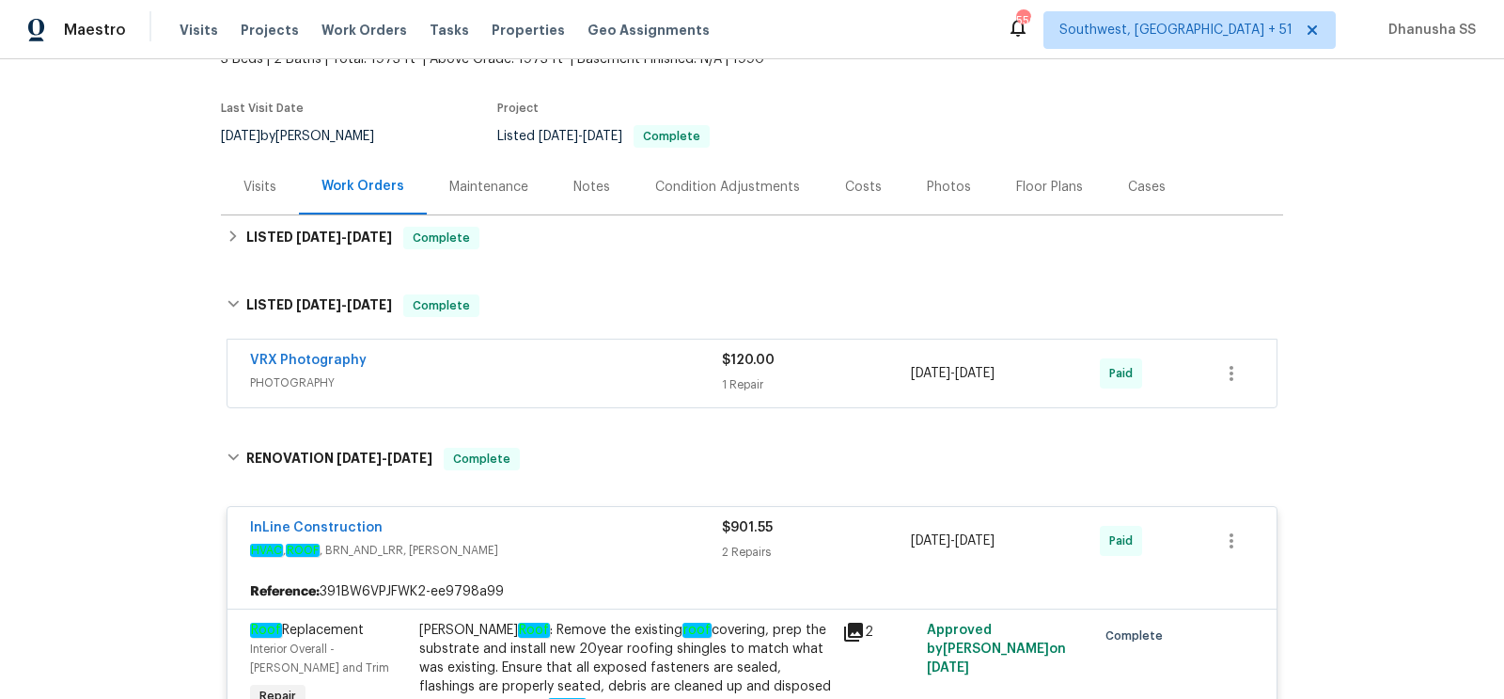
click at [649, 375] on span "PHOTOGRAPHY" at bounding box center [486, 382] width 472 height 19
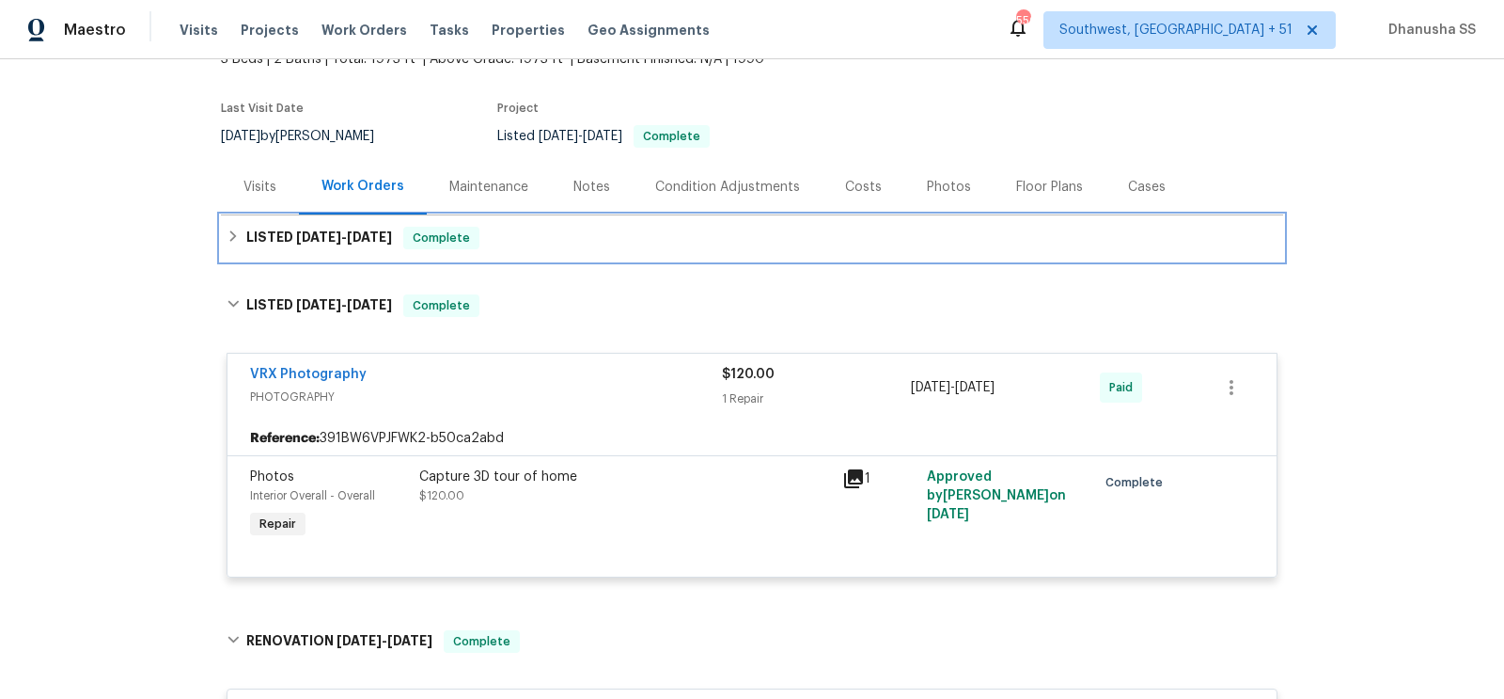
click at [541, 242] on div "LISTED [DATE] - [DATE] Complete" at bounding box center [752, 238] width 1051 height 23
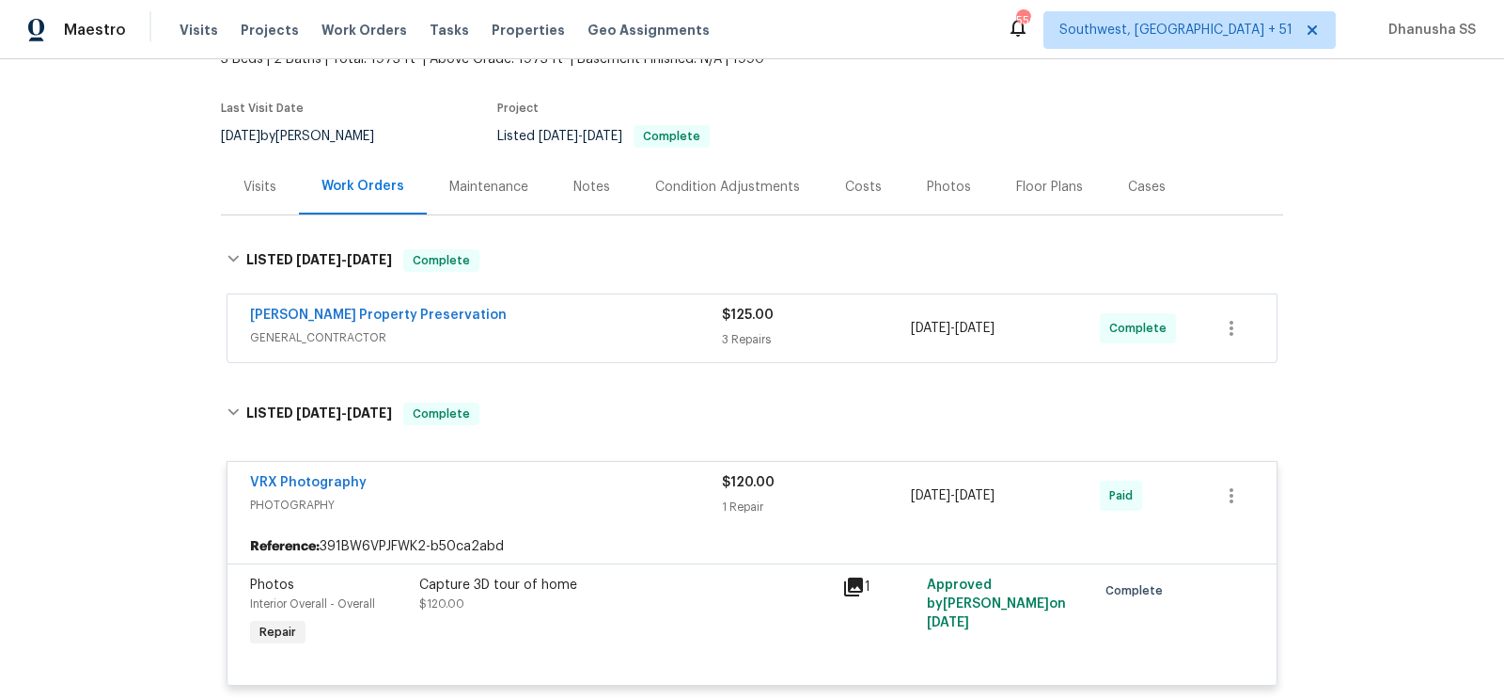
click at [606, 325] on div "[PERSON_NAME] Property Preservation" at bounding box center [486, 317] width 472 height 23
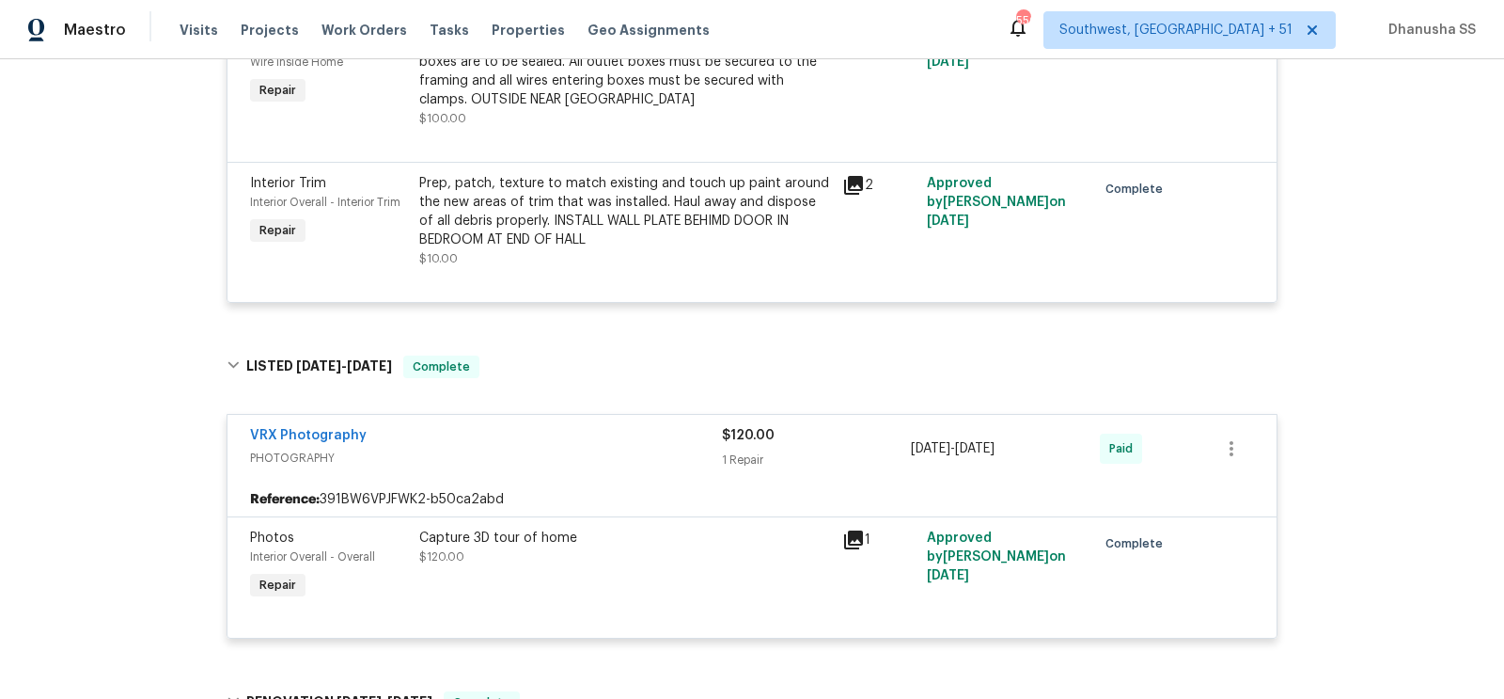
scroll to position [0, 0]
